Goal: Task Accomplishment & Management: Use online tool/utility

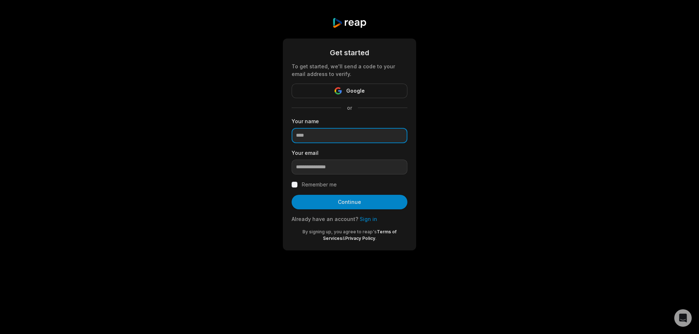
click at [360, 135] on input at bounding box center [349, 135] width 116 height 15
click at [533, 122] on div "Get started To get started, we'll send a code to your email address to verify. …" at bounding box center [349, 134] width 699 height 268
click at [369, 218] on link "Sign in" at bounding box center [368, 219] width 17 height 6
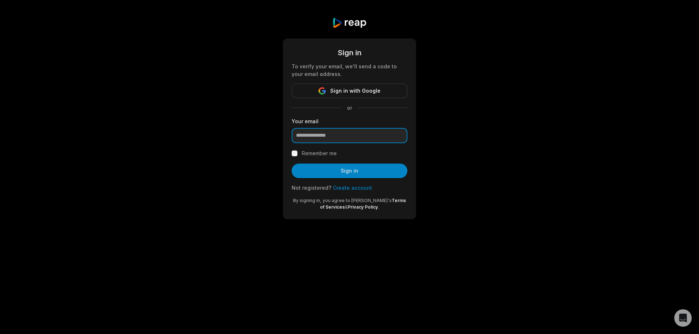
click at [348, 139] on input "email" at bounding box center [349, 135] width 116 height 15
type input "**********"
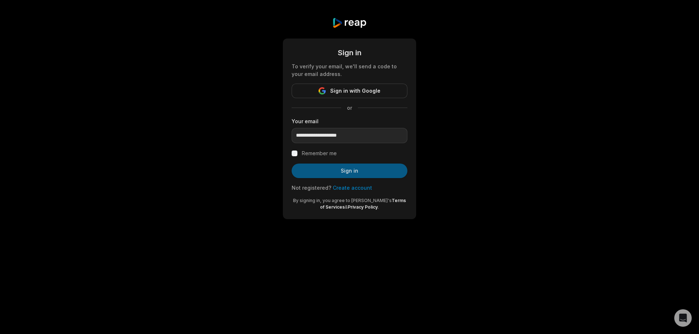
click at [306, 168] on button "Sign in" at bounding box center [349, 171] width 116 height 15
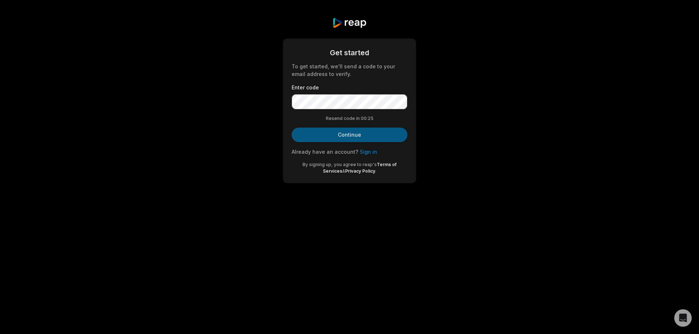
click at [380, 133] on button "Continue" at bounding box center [349, 135] width 116 height 15
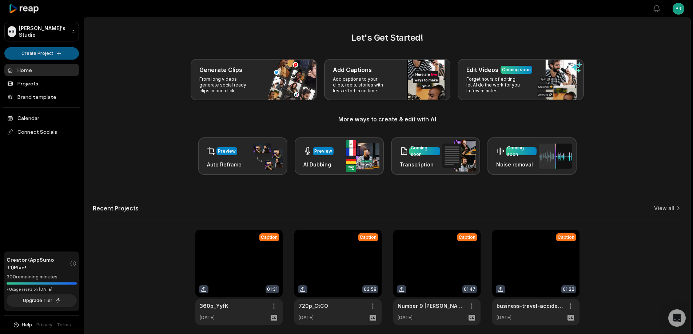
click at [54, 51] on html "BS Brian's Studio Create Project Home Projects Brand template Calendar Connect …" at bounding box center [346, 167] width 693 height 334
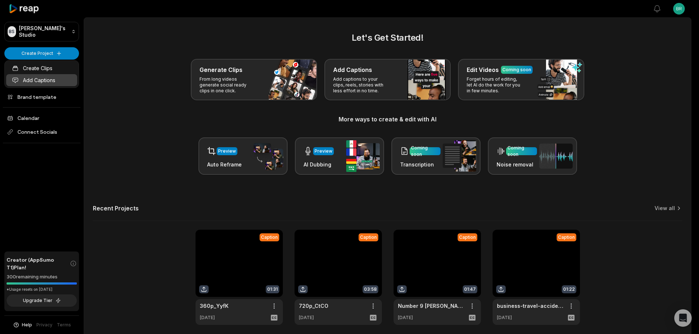
click at [40, 78] on link "Add Captions" at bounding box center [41, 80] width 71 height 12
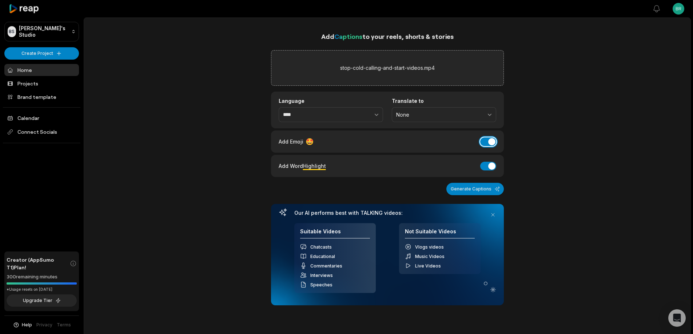
click at [485, 139] on button "Add Emoji" at bounding box center [488, 142] width 16 height 9
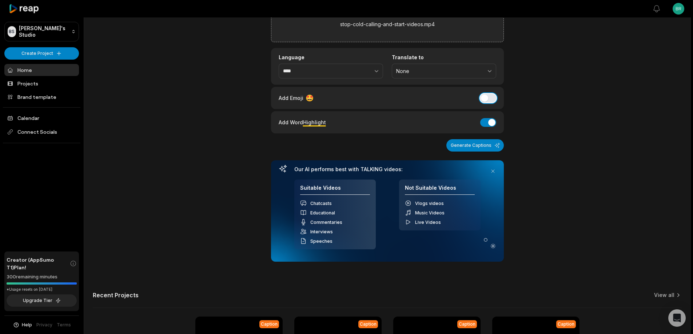
scroll to position [73, 0]
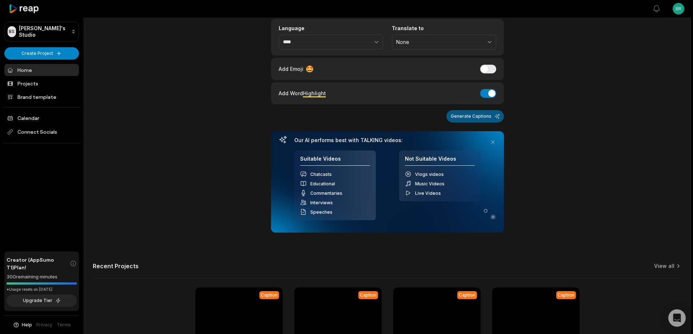
click at [493, 116] on button "Generate Captions" at bounding box center [474, 116] width 57 height 12
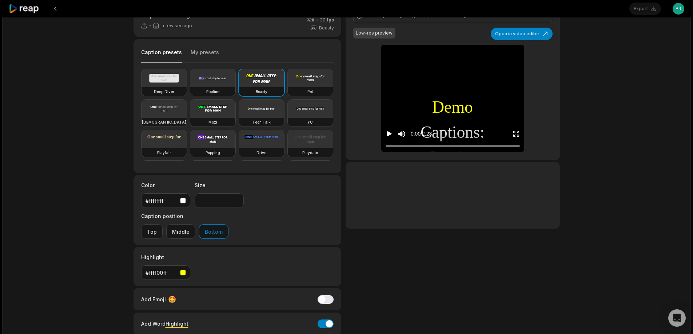
scroll to position [36, 0]
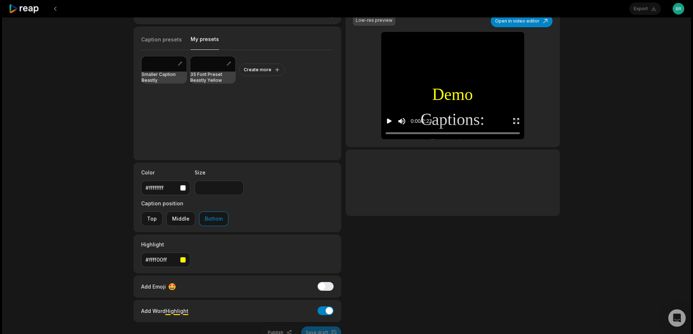
click at [201, 43] on button "My presets" at bounding box center [205, 43] width 28 height 14
click at [158, 76] on h3 "Smaller Caption Beastly" at bounding box center [164, 78] width 45 height 12
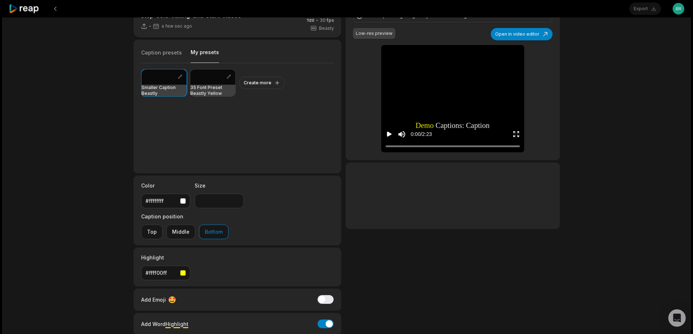
scroll to position [50, 0]
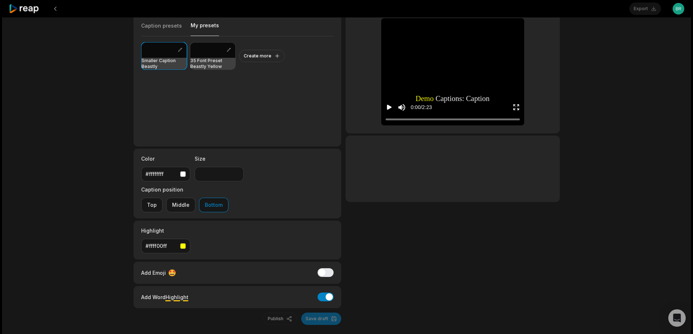
click at [424, 268] on div "Transcription is getting ready continue creating with the demo content. Low-res…" at bounding box center [453, 150] width 214 height 349
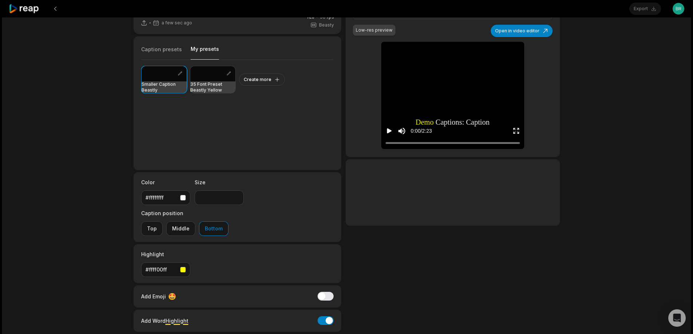
scroll to position [14, 0]
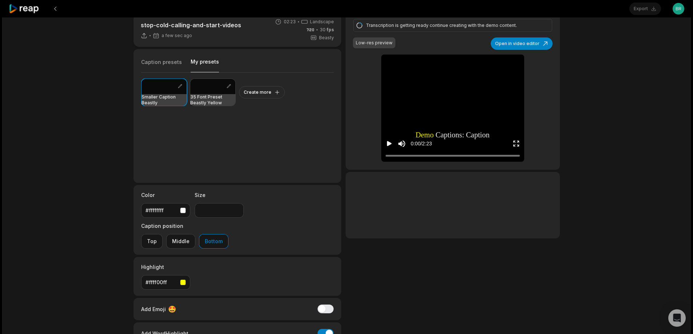
click at [161, 94] on div at bounding box center [164, 86] width 45 height 15
type input "**"
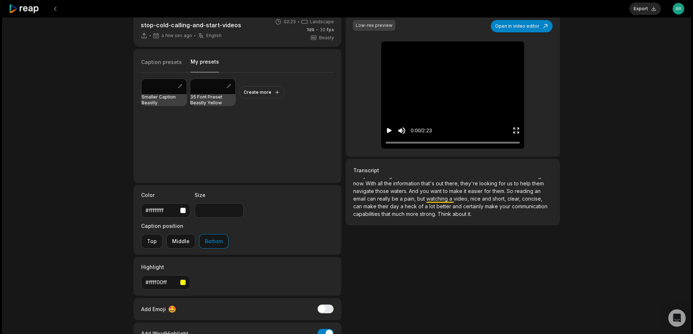
scroll to position [182, 0]
click at [631, 219] on div "stop-cold-calling-and-start-videos a few sec ago English en 02:23 Landscape 30 …" at bounding box center [346, 202] width 689 height 396
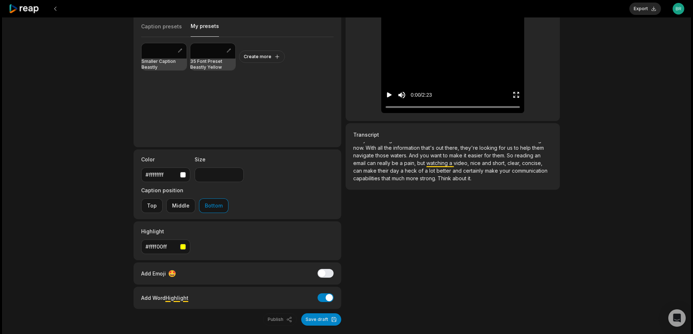
scroll to position [50, 0]
click at [320, 313] on button "Save draft" at bounding box center [321, 319] width 40 height 12
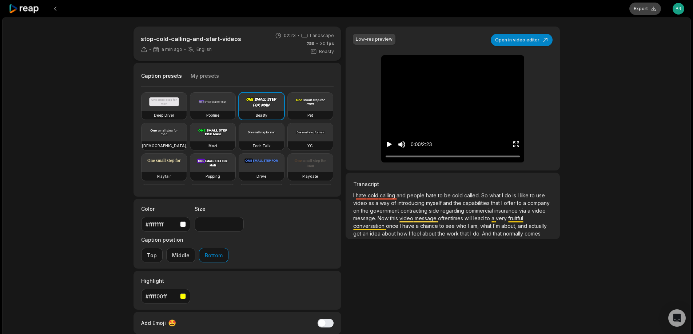
click at [647, 7] on button "Export" at bounding box center [646, 9] width 32 height 12
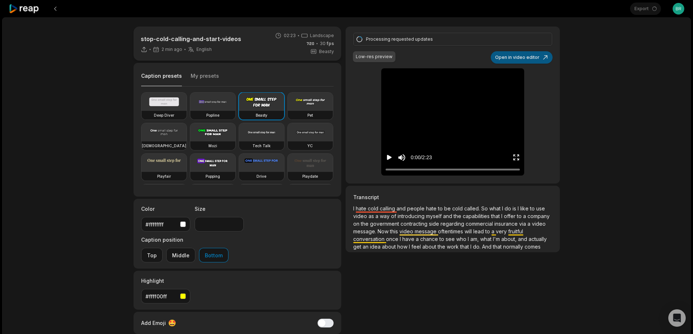
click at [528, 55] on button "Open in video editor" at bounding box center [522, 57] width 62 height 12
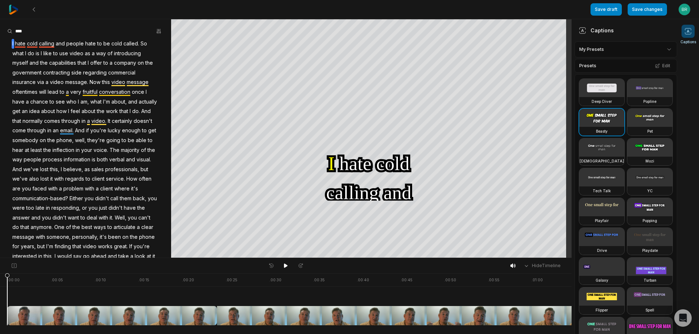
click at [664, 48] on html "Save draft Save changes Open user menu Captions Your browser does not support m…" at bounding box center [349, 167] width 699 height 334
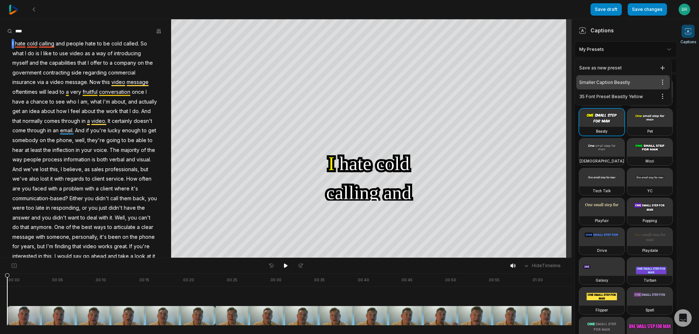
click at [607, 81] on div "Smaller Caption Beastly Open options" at bounding box center [623, 82] width 94 height 14
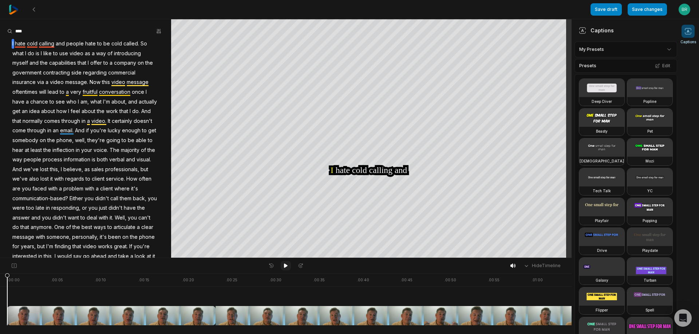
click at [286, 266] on icon at bounding box center [286, 266] width 4 height 4
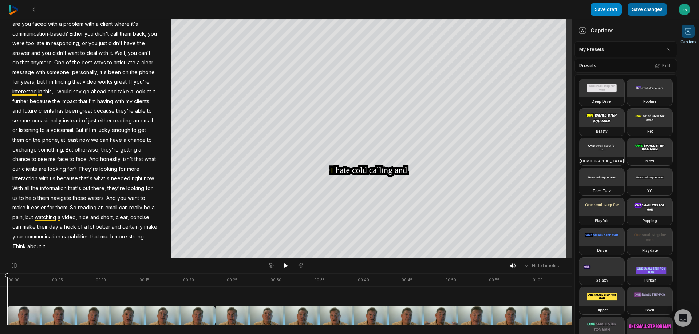
click at [645, 9] on button "Save changes" at bounding box center [646, 9] width 39 height 12
click at [36, 6] on button at bounding box center [33, 9] width 13 height 13
click at [34, 10] on icon at bounding box center [34, 10] width 6 height 6
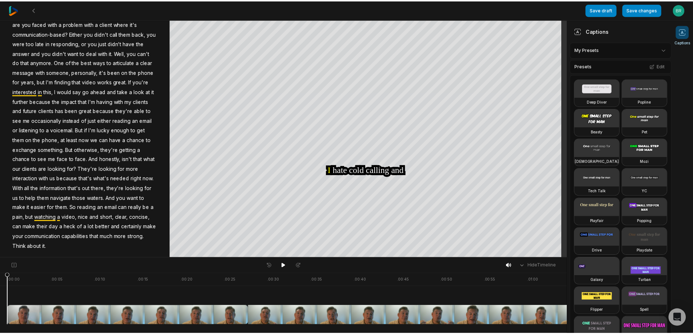
scroll to position [91, 0]
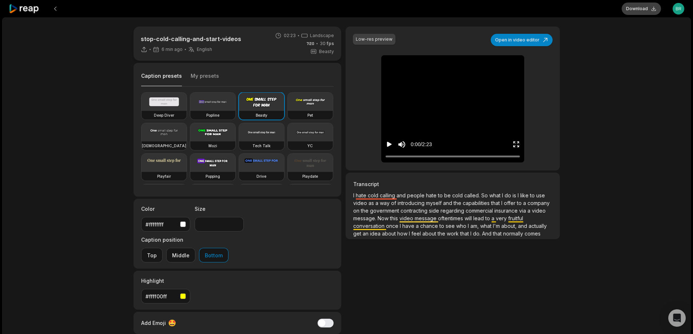
click at [640, 7] on button "Download" at bounding box center [641, 9] width 39 height 12
click at [208, 77] on button "My presets" at bounding box center [205, 79] width 28 height 14
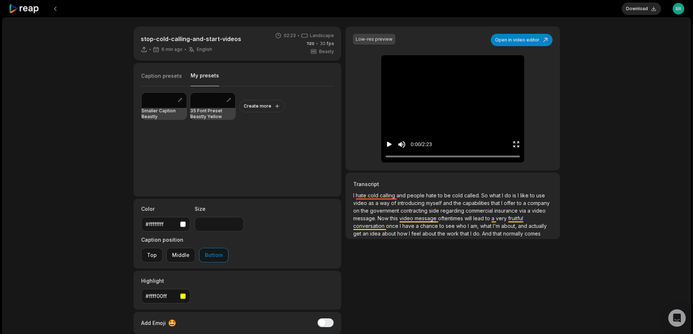
click at [161, 105] on div at bounding box center [164, 100] width 45 height 15
type input "**"
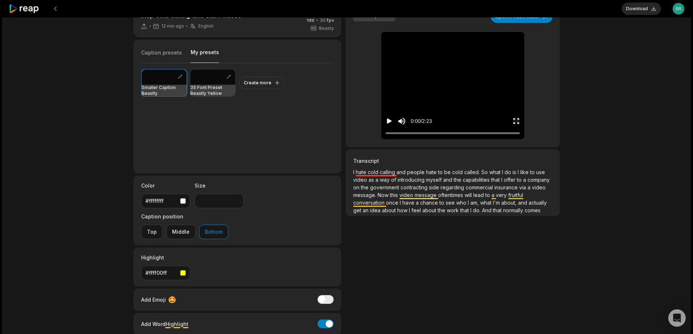
scroll to position [50, 0]
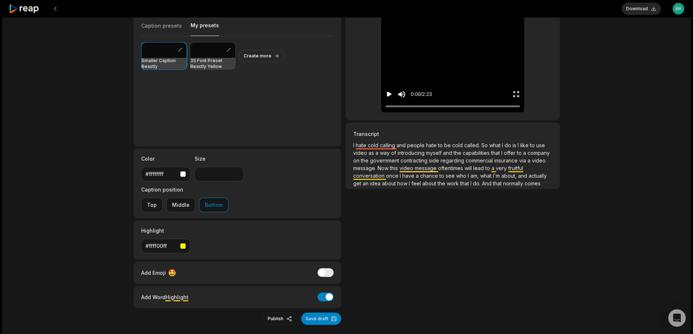
click at [475, 275] on div "Low-res preview Open in video editor I I hate hate cold cold calling calling an…" at bounding box center [453, 150] width 214 height 349
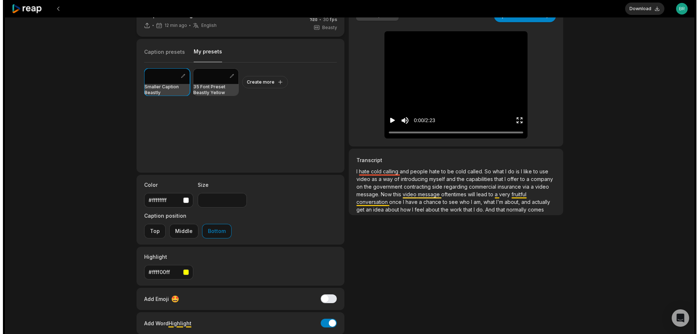
scroll to position [0, 0]
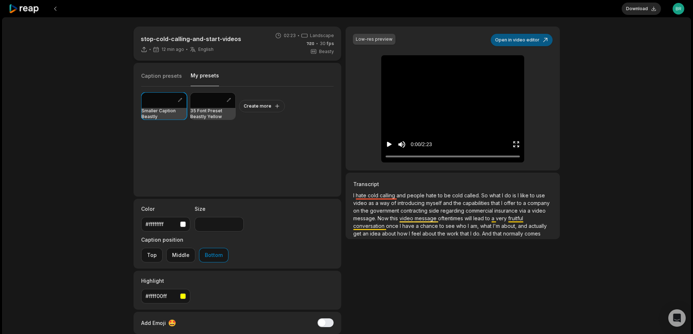
click at [538, 38] on button "Open in video editor" at bounding box center [522, 40] width 62 height 12
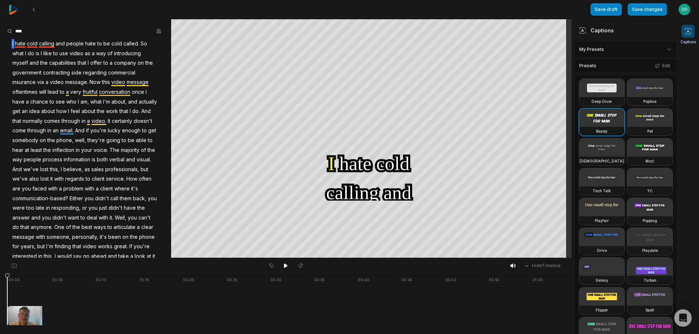
click at [627, 127] on video at bounding box center [649, 118] width 45 height 18
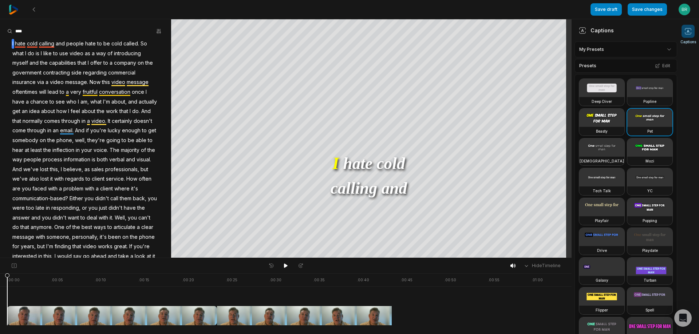
click at [598, 127] on video at bounding box center [601, 118] width 45 height 18
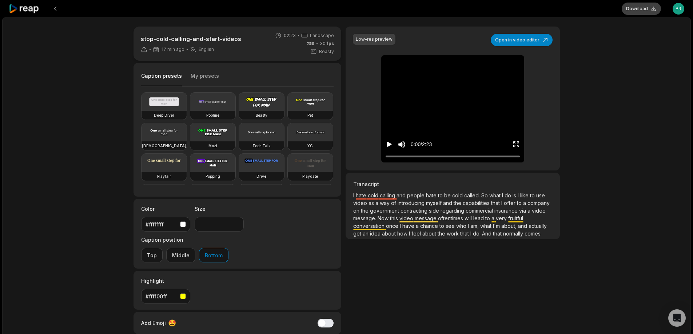
click at [646, 5] on button "Download" at bounding box center [641, 9] width 39 height 12
click at [639, 104] on div "stop-cold-calling-and-start-videos 18 min ago English en 02:23 Landscape 30 fps…" at bounding box center [346, 215] width 689 height 396
click at [651, 11] on button "Download" at bounding box center [641, 9] width 39 height 12
click at [597, 169] on div "stop-cold-calling-and-start-videos 18 min ago English en 02:23 Landscape 30 fps…" at bounding box center [346, 215] width 689 height 396
